Goal: Find specific page/section: Find specific page/section

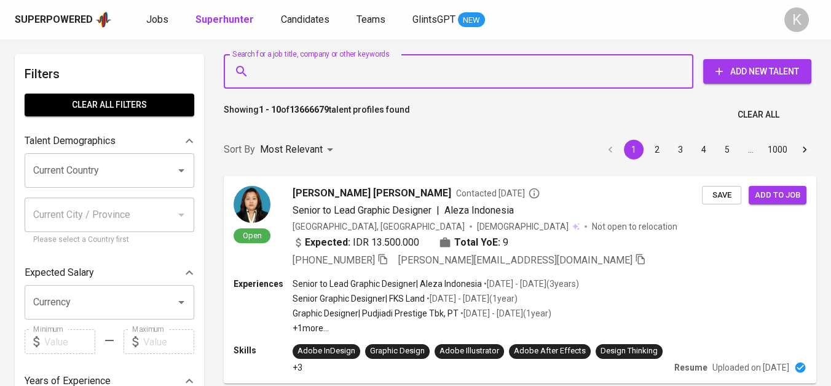
click at [336, 75] on input "Search for a job title, company or other keywords" at bounding box center [462, 71] width 416 height 23
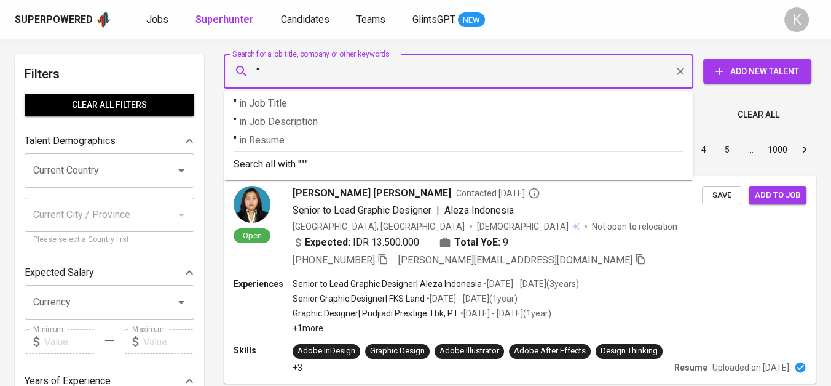
paste input "Patec Presisi Engineering"
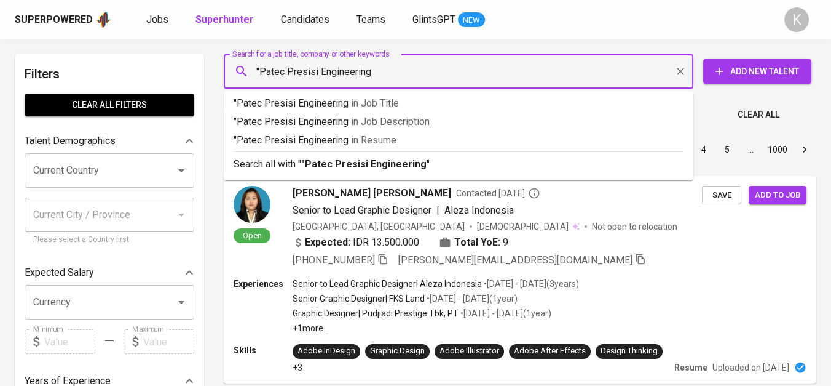
type input ""Patec Presisi Engineering""
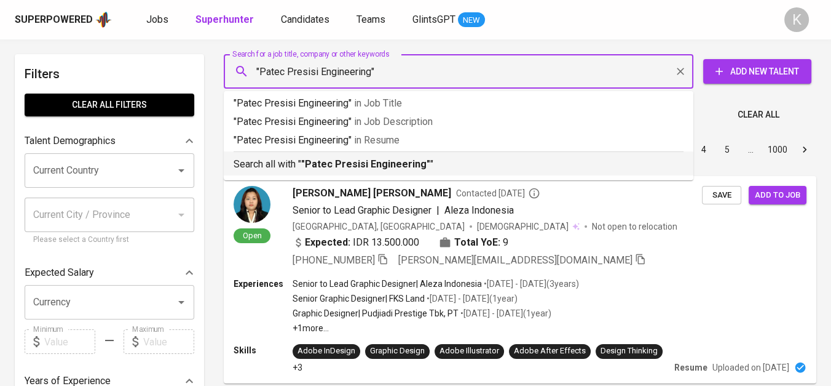
drag, startPoint x: 377, startPoint y: 168, endPoint x: 694, endPoint y: 3, distance: 357.3
click at [376, 168] on b ""Patec Presisi Engineering"" at bounding box center [365, 164] width 129 height 12
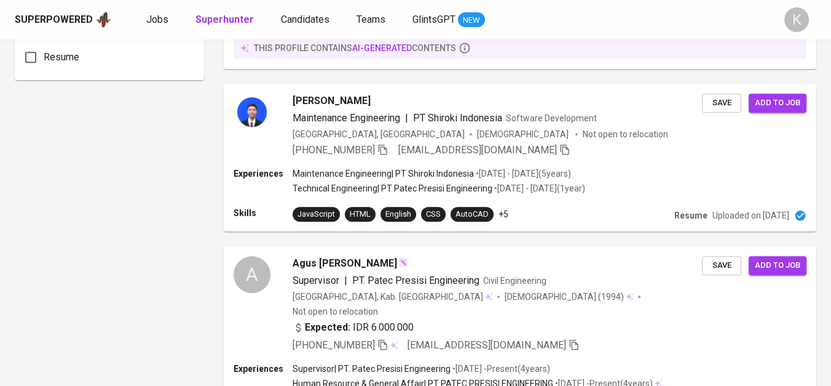
scroll to position [1161, 0]
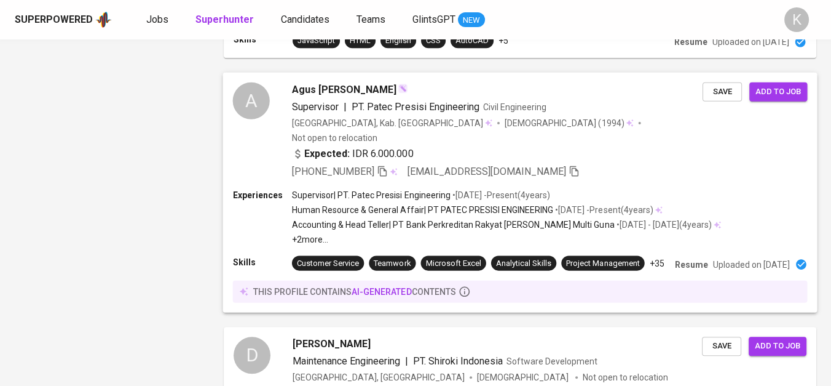
click at [384, 165] on icon "button" at bounding box center [382, 170] width 11 height 11
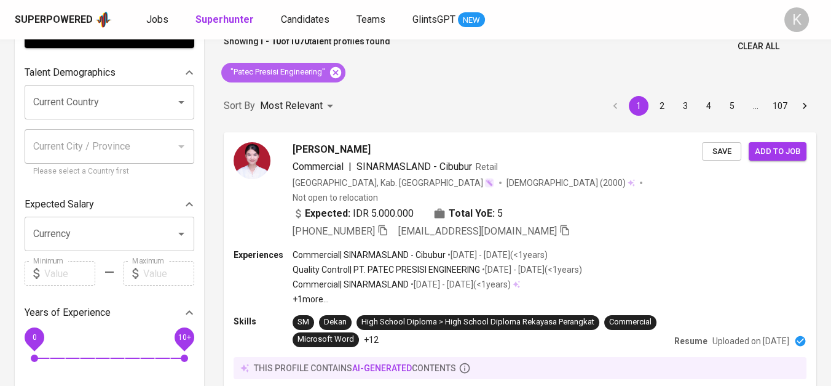
click at [335, 69] on icon at bounding box center [335, 71] width 11 height 11
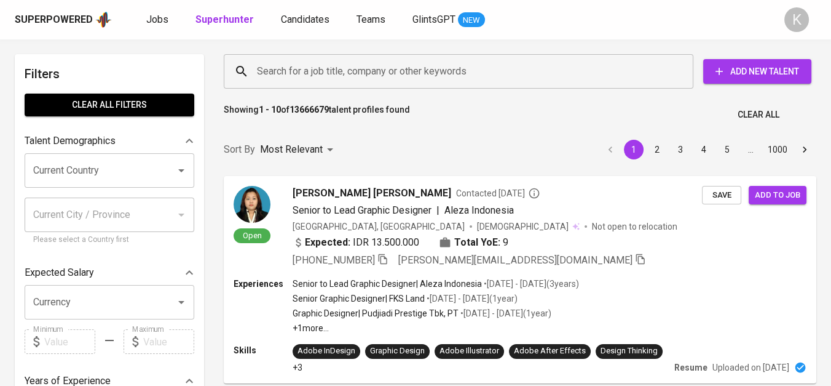
click at [330, 68] on input "Search for a job title, company or other keywords" at bounding box center [462, 71] width 416 height 23
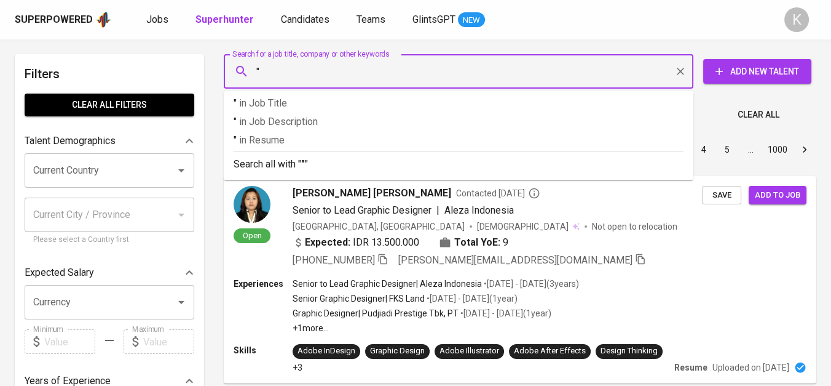
paste input "Injani Systems"
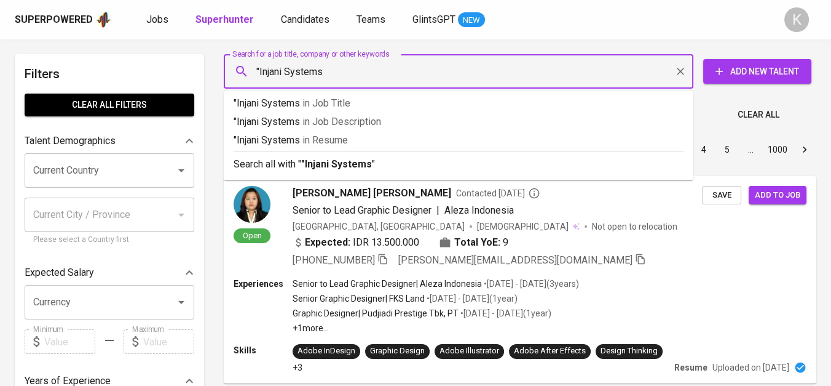
type input ""Injani Systems""
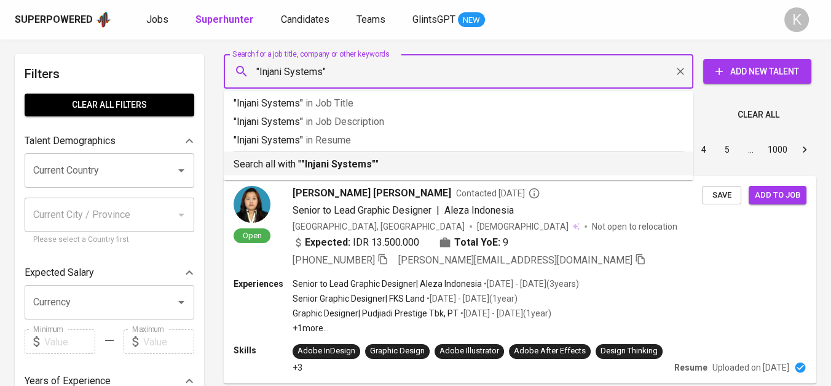
click at [387, 158] on p "Search all with " "Injani Systems" "" at bounding box center [459, 164] width 450 height 15
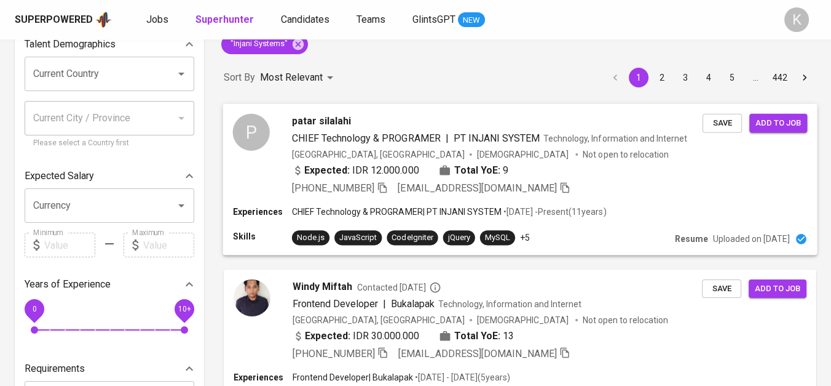
scroll to position [68, 0]
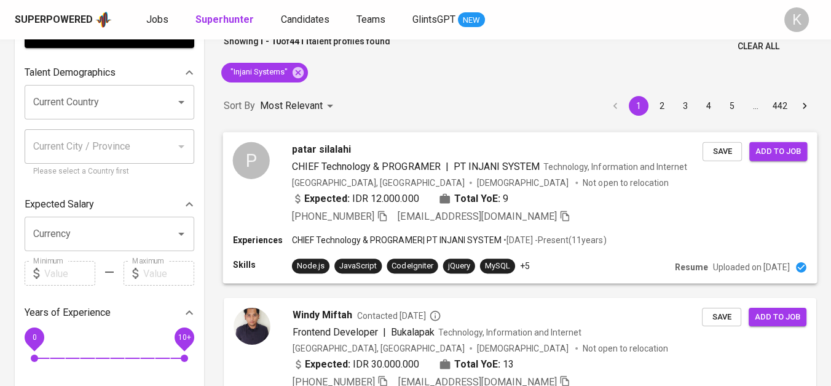
drag, startPoint x: 386, startPoint y: 213, endPoint x: 402, endPoint y: 214, distance: 16.6
click at [386, 213] on icon "button" at bounding box center [382, 215] width 11 height 11
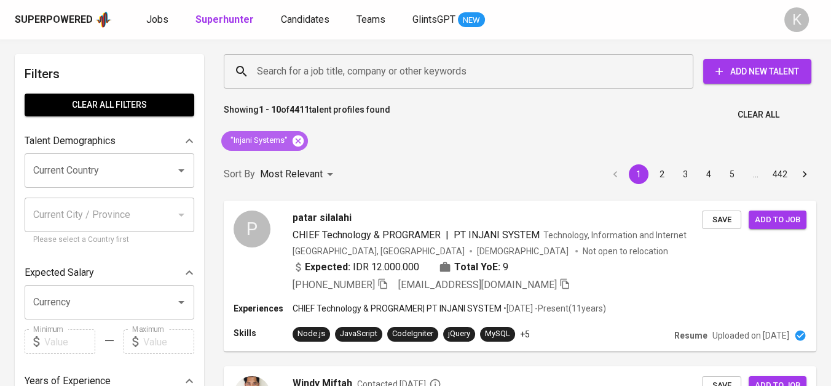
click at [296, 138] on icon at bounding box center [298, 140] width 11 height 11
